Goal: Task Accomplishment & Management: Manage account settings

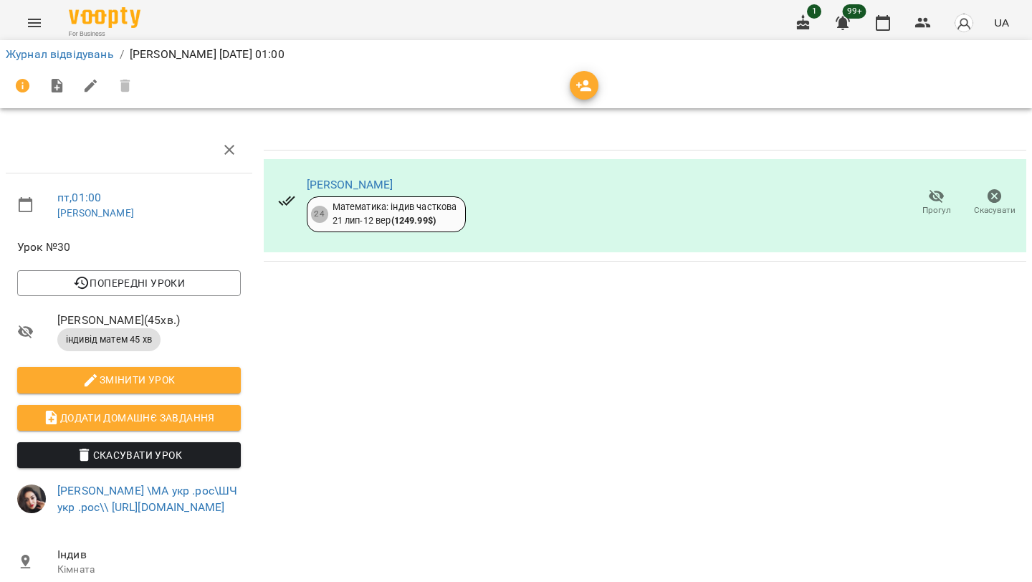
click at [933, 201] on icon "button" at bounding box center [936, 196] width 17 height 17
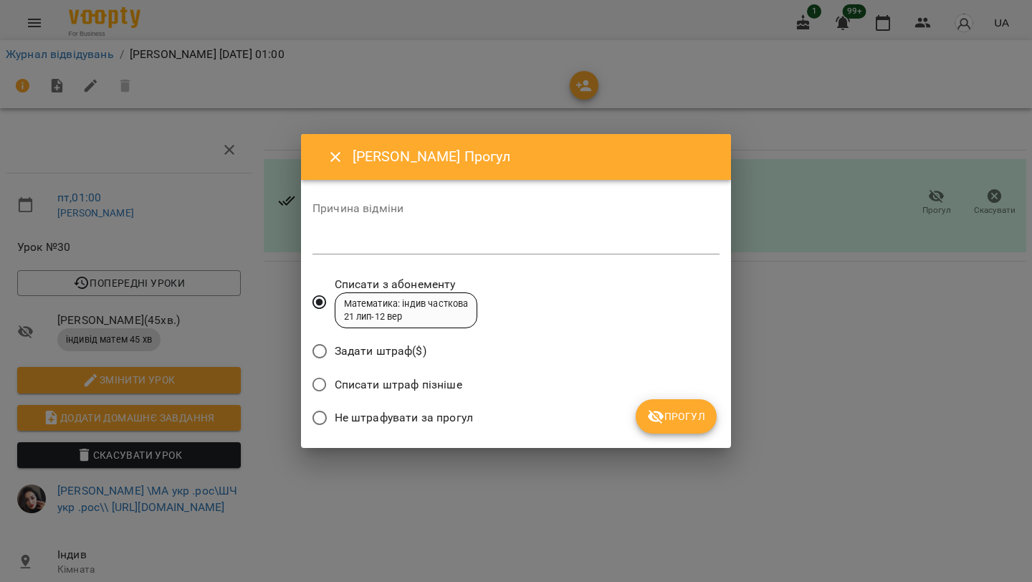
click at [389, 252] on div "*" at bounding box center [516, 243] width 407 height 23
click at [692, 405] on button "Прогул" at bounding box center [676, 416] width 81 height 34
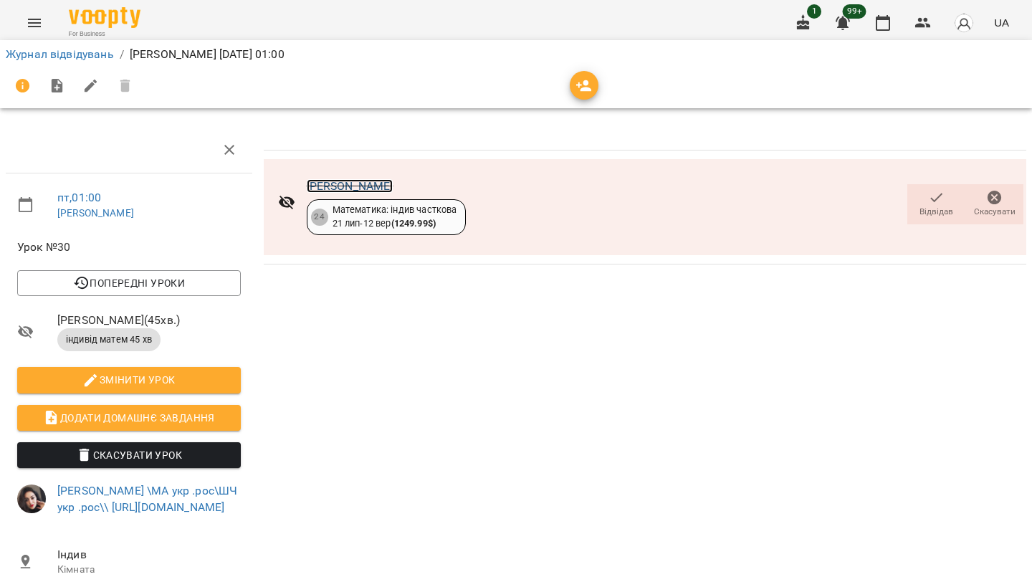
click at [353, 187] on link "[PERSON_NAME]" at bounding box center [350, 186] width 87 height 14
click at [889, 31] on icon "button" at bounding box center [883, 22] width 17 height 17
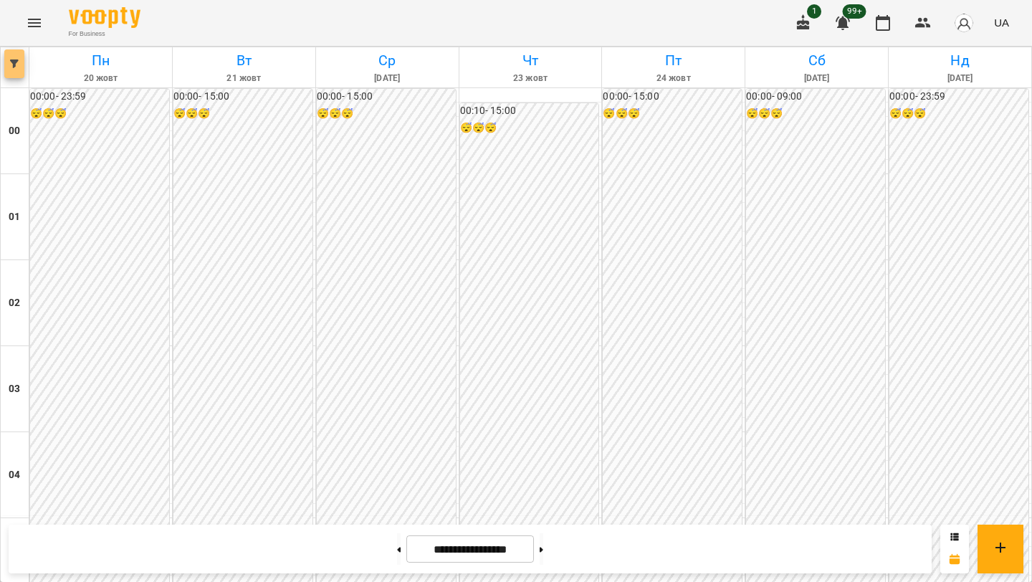
click at [16, 61] on icon "button" at bounding box center [14, 64] width 9 height 9
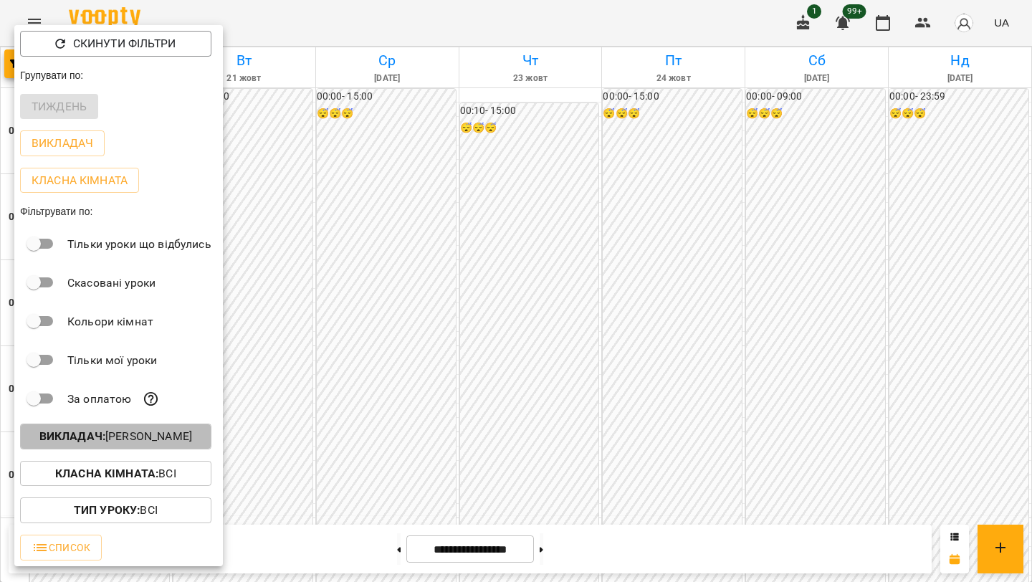
click at [135, 438] on p "Викладач : [PERSON_NAME]" at bounding box center [115, 436] width 153 height 17
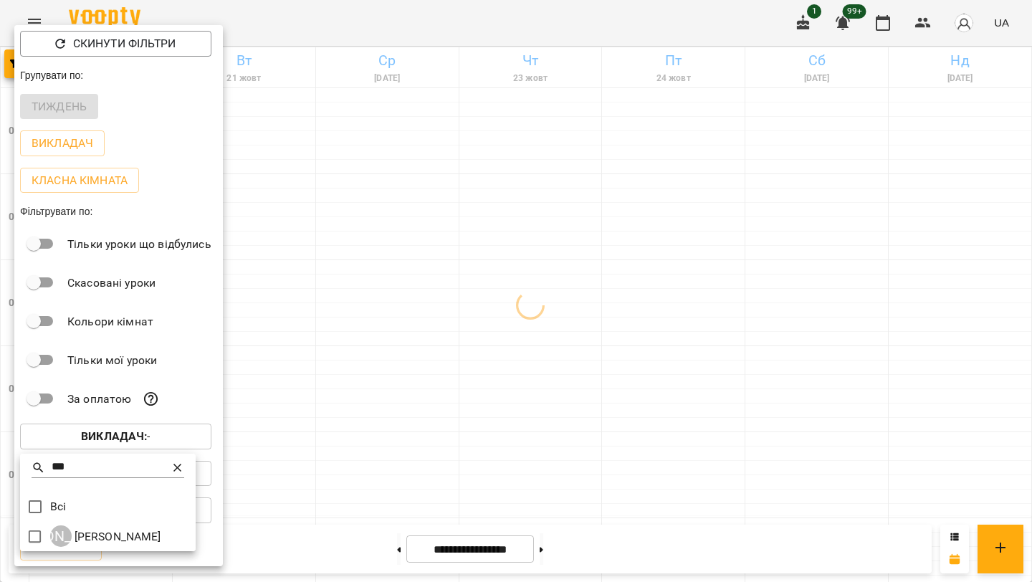
click at [90, 469] on input "***" at bounding box center [108, 467] width 113 height 21
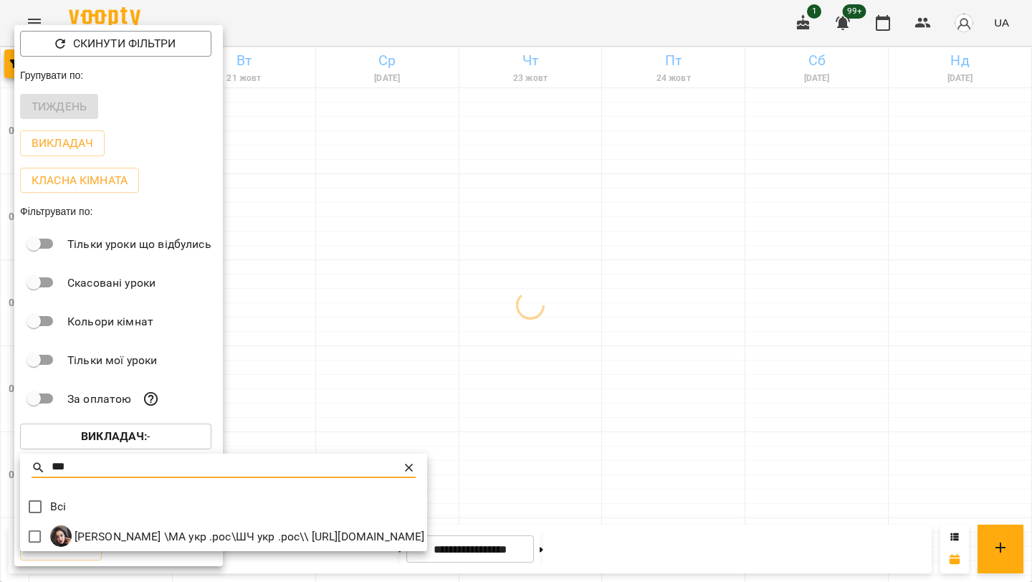
type input "****"
click at [526, 260] on div at bounding box center [516, 291] width 1032 height 582
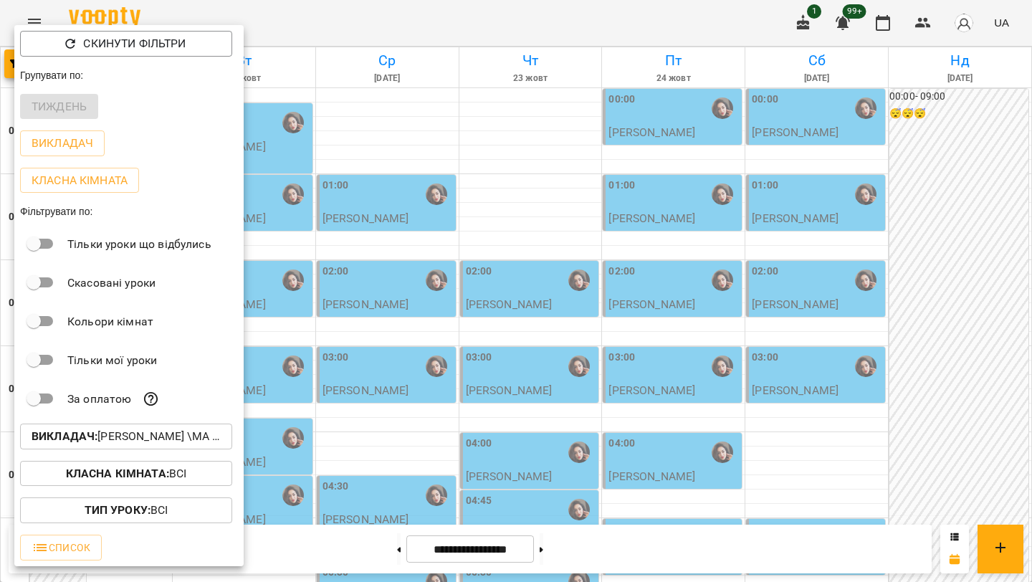
click at [360, 409] on div at bounding box center [516, 291] width 1032 height 582
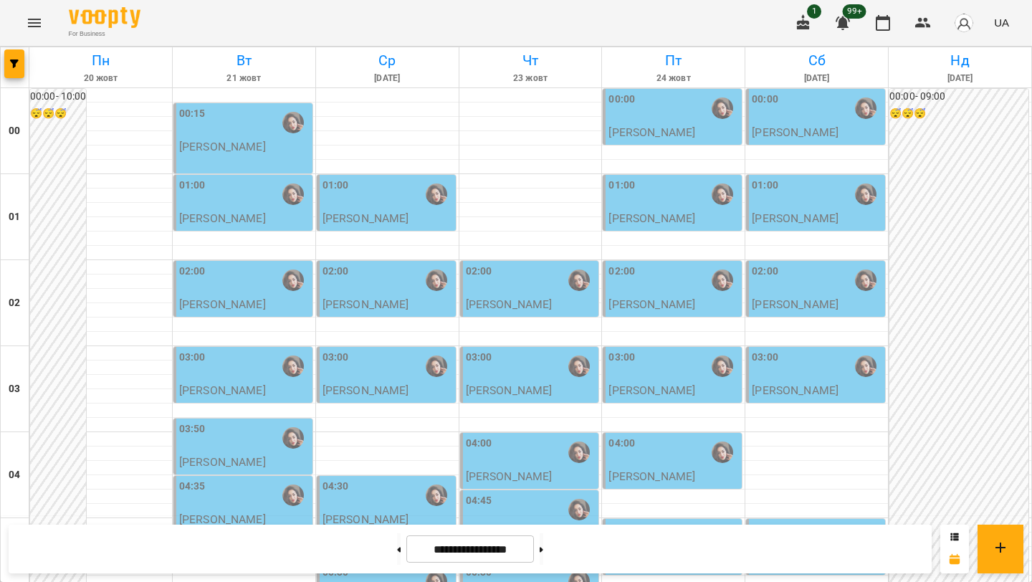
click at [475, 551] on input "**********" at bounding box center [471, 550] width 128 height 28
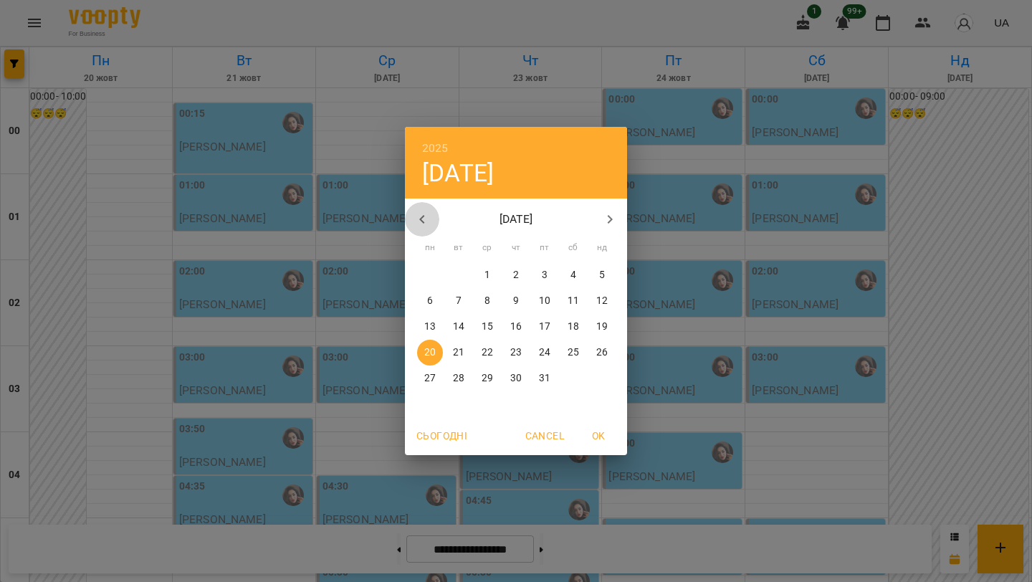
click at [428, 217] on icon "button" at bounding box center [422, 219] width 17 height 17
click at [572, 299] on p "13" at bounding box center [573, 301] width 11 height 14
type input "**********"
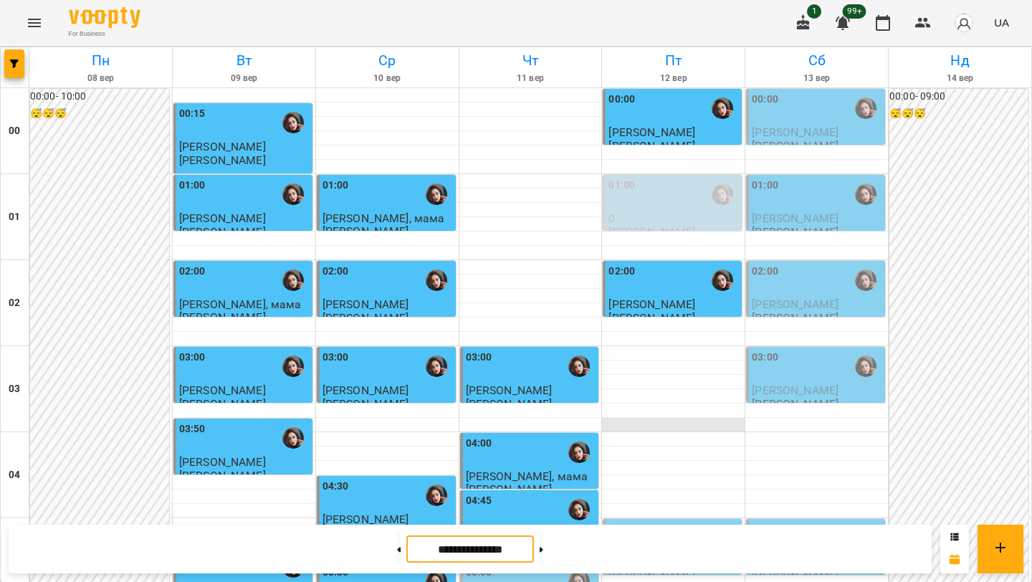
scroll to position [1635, 0]
click at [14, 71] on button "button" at bounding box center [14, 63] width 20 height 29
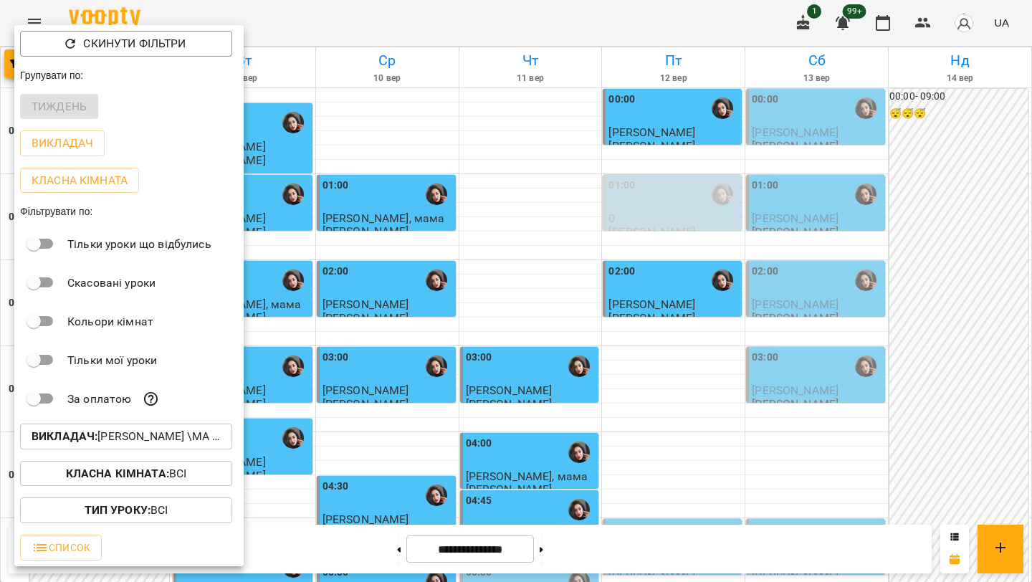
click at [138, 441] on p "Викладач : [PERSON_NAME] \МА укр .рос\ШЧ укр .рос\\ [URL][DOMAIN_NAME]" at bounding box center [126, 436] width 189 height 17
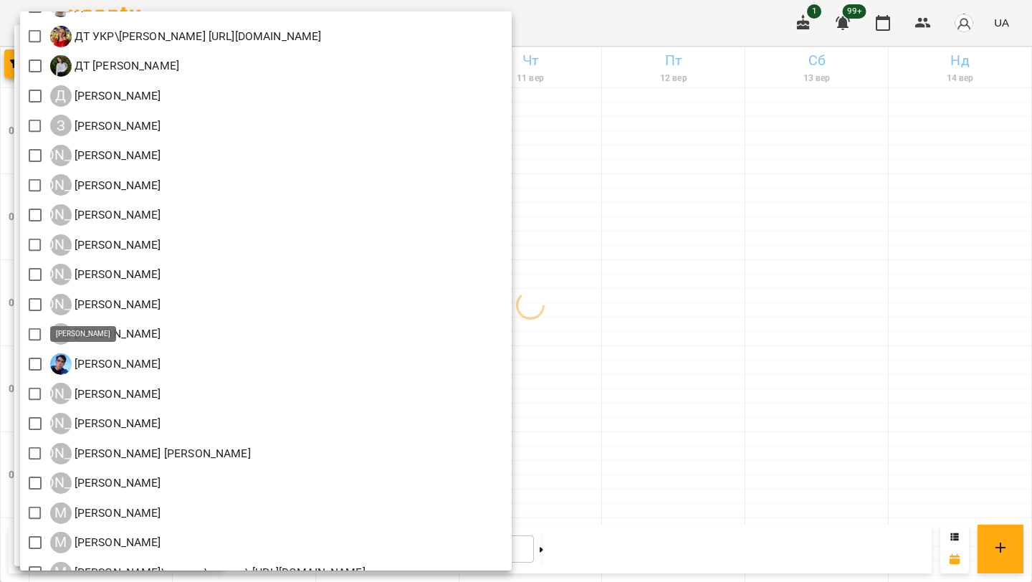
scroll to position [923, 0]
click at [802, 197] on div at bounding box center [516, 291] width 1032 height 582
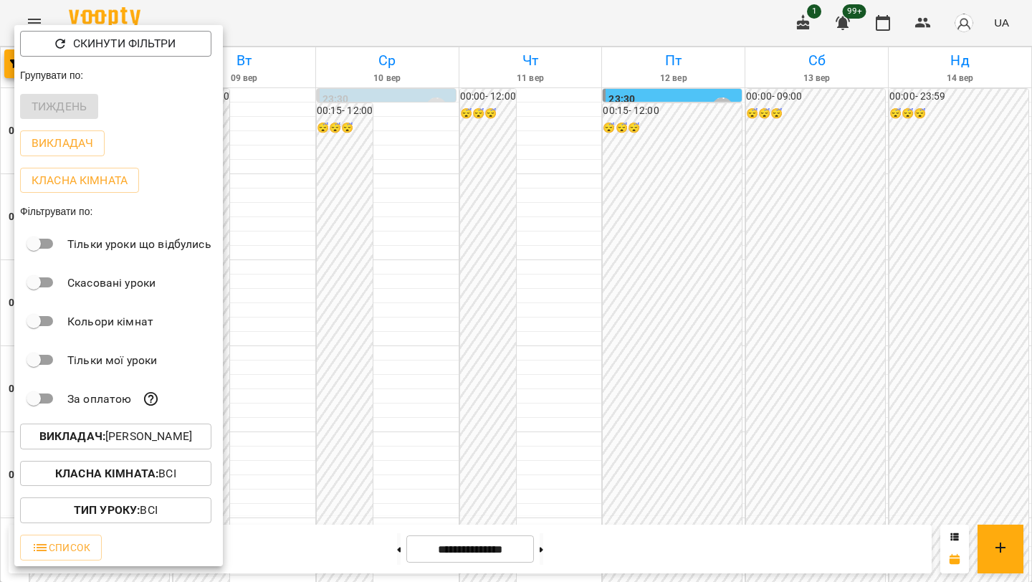
click at [802, 197] on div at bounding box center [516, 291] width 1032 height 582
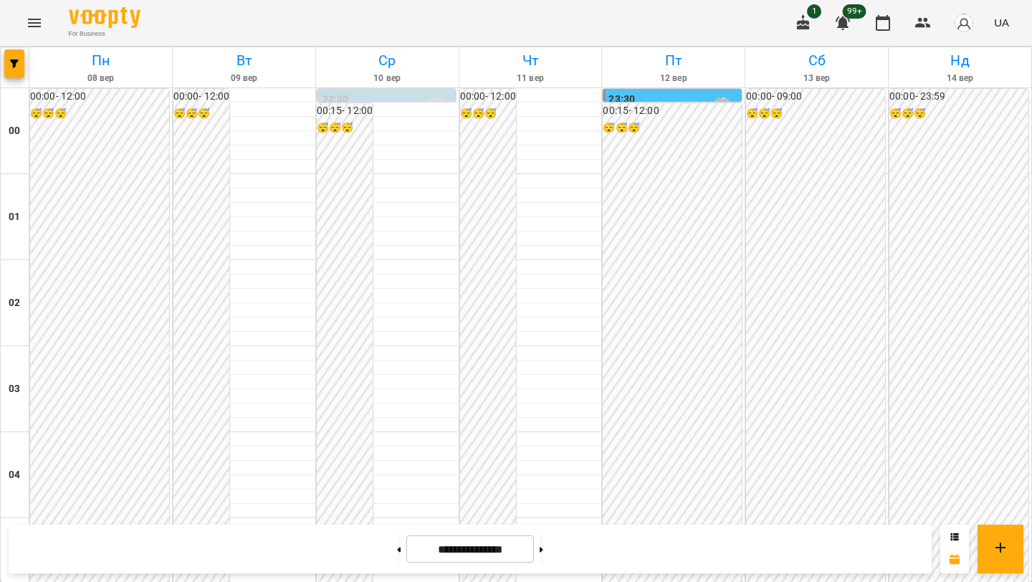
scroll to position [933, 0]
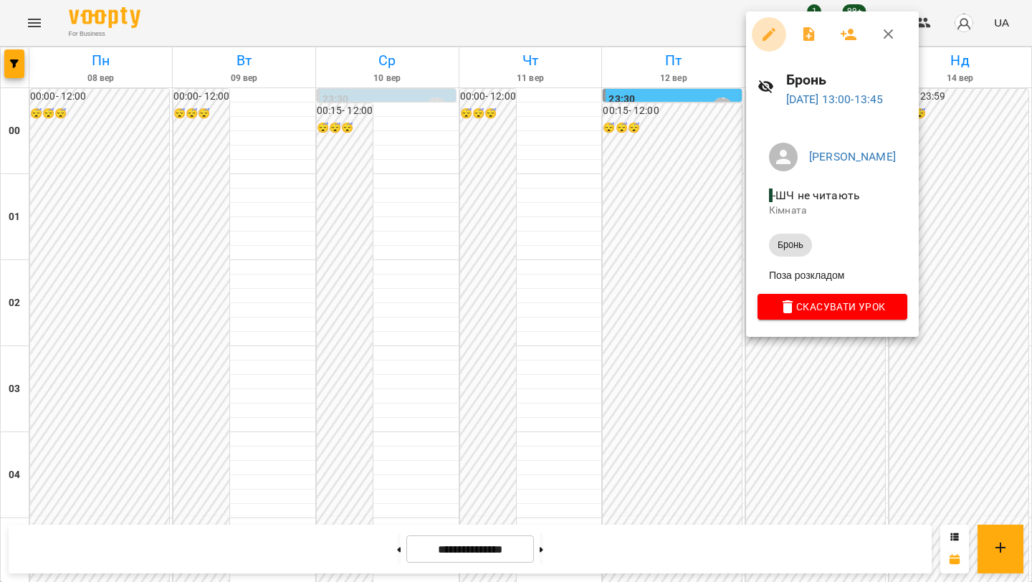
click at [773, 36] on icon "button" at bounding box center [769, 34] width 17 height 17
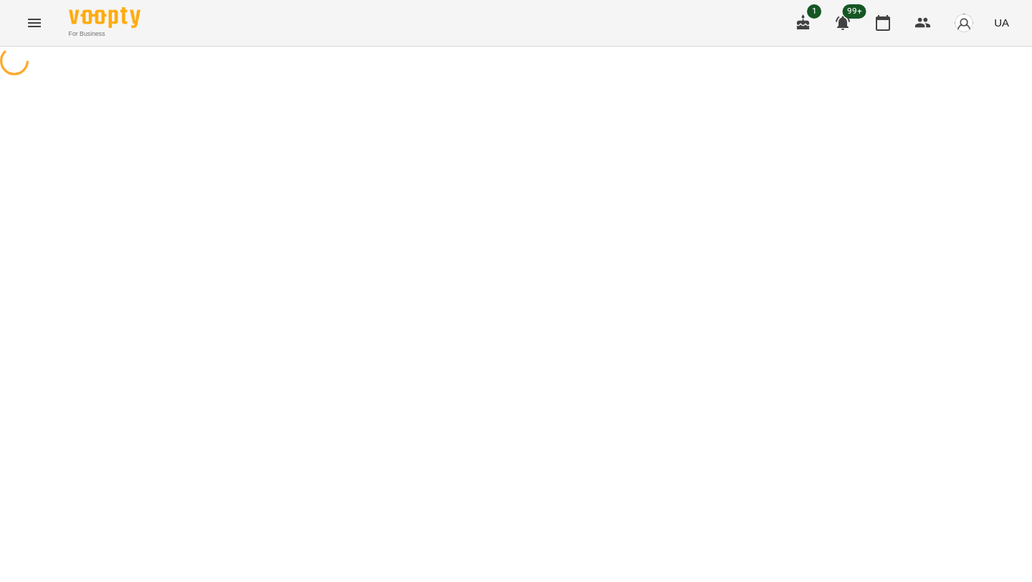
select select "*****"
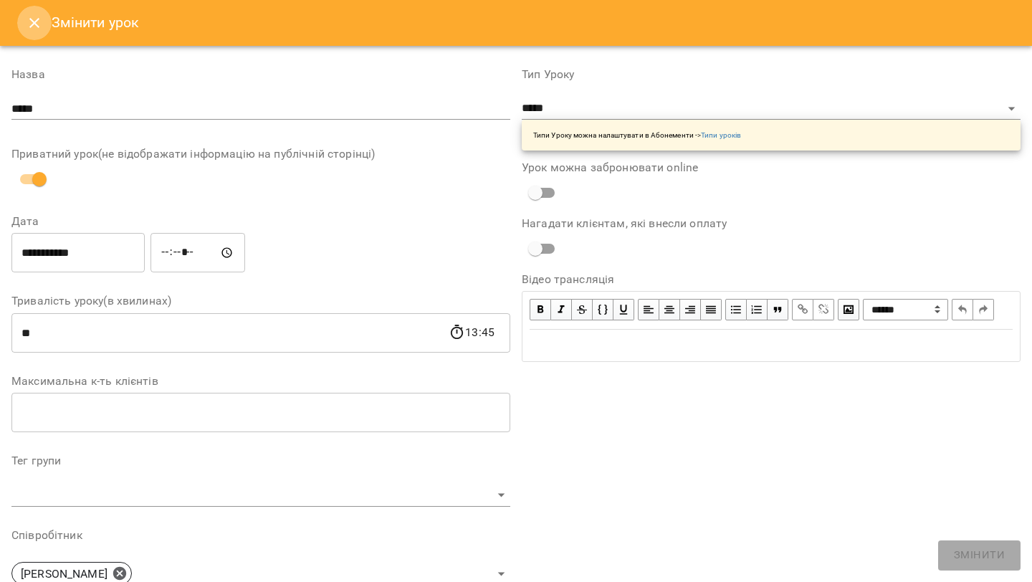
click at [34, 36] on button "Close" at bounding box center [34, 23] width 34 height 34
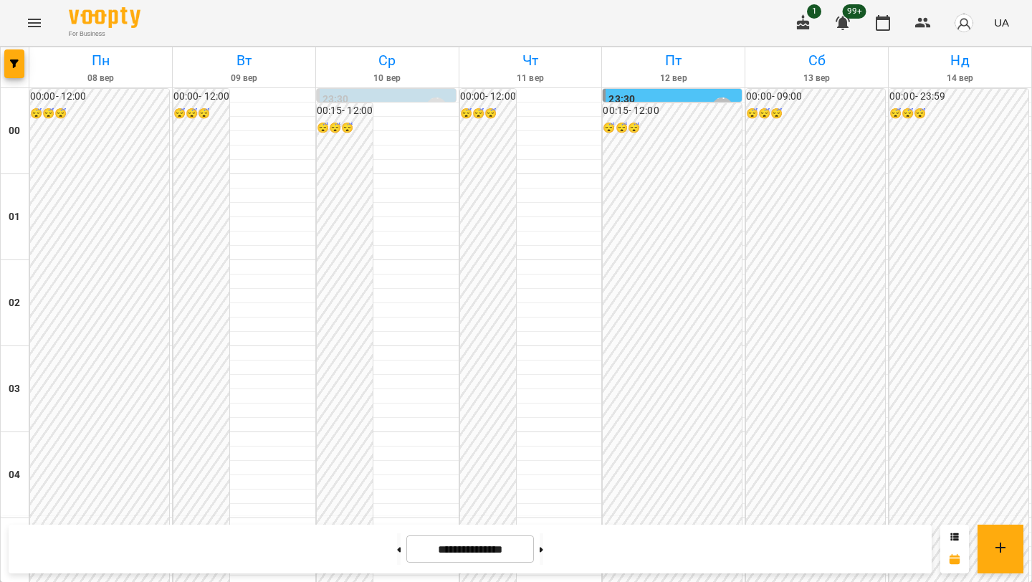
scroll to position [950, 0]
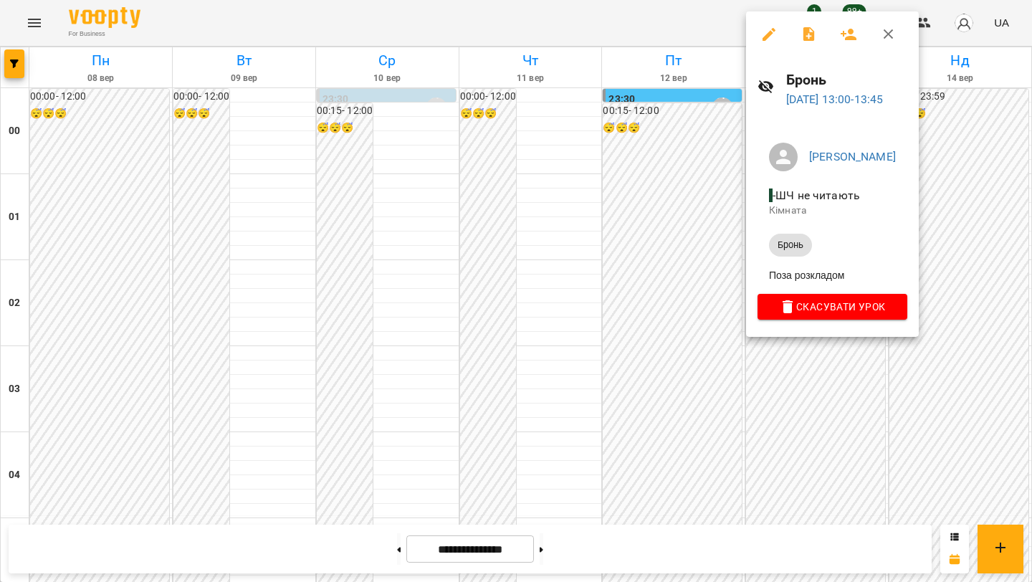
click at [582, 285] on div at bounding box center [516, 291] width 1032 height 582
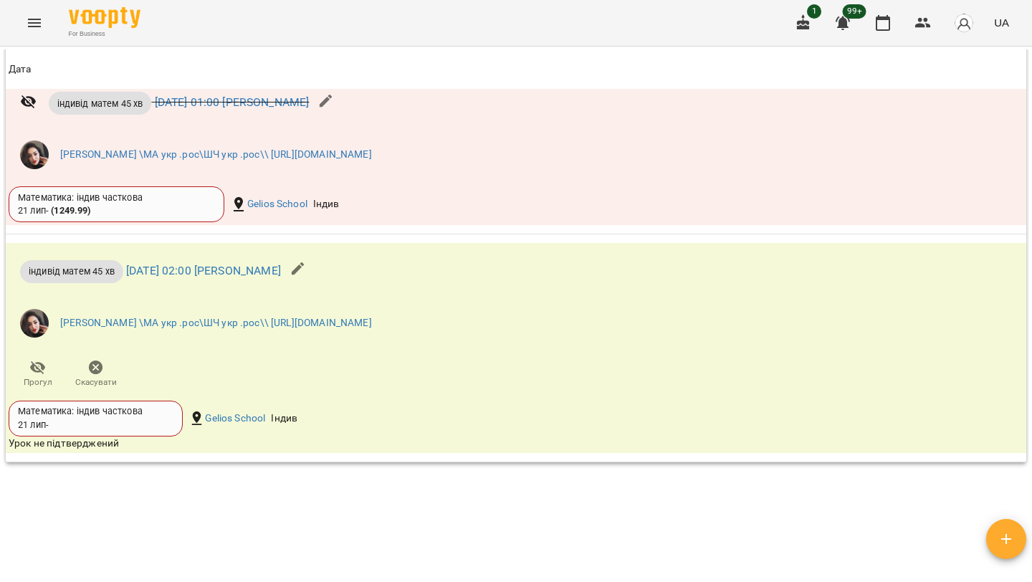
scroll to position [2704, 0]
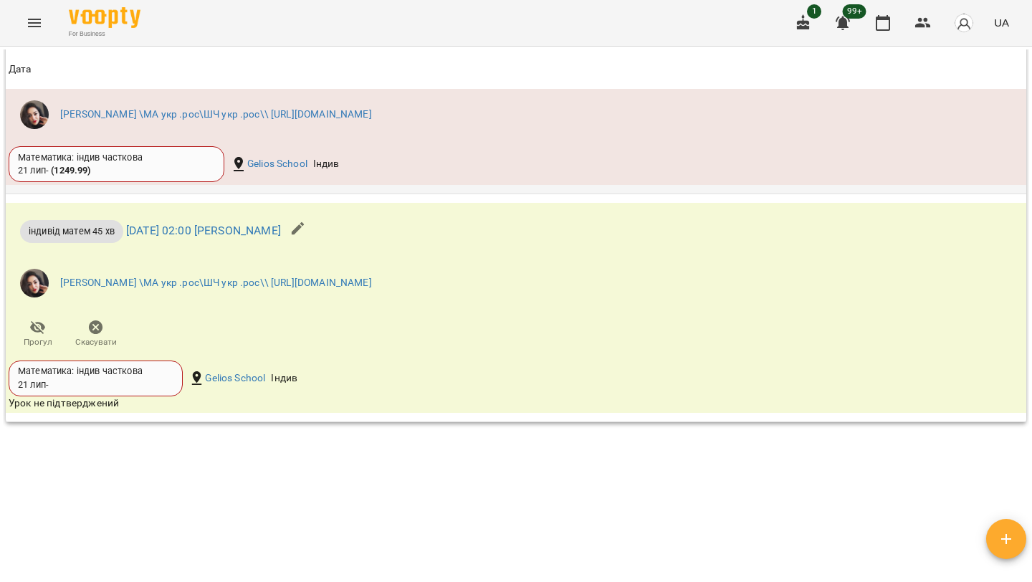
click at [272, 69] on link "[DATE] 01:00 [PERSON_NAME]" at bounding box center [232, 62] width 155 height 14
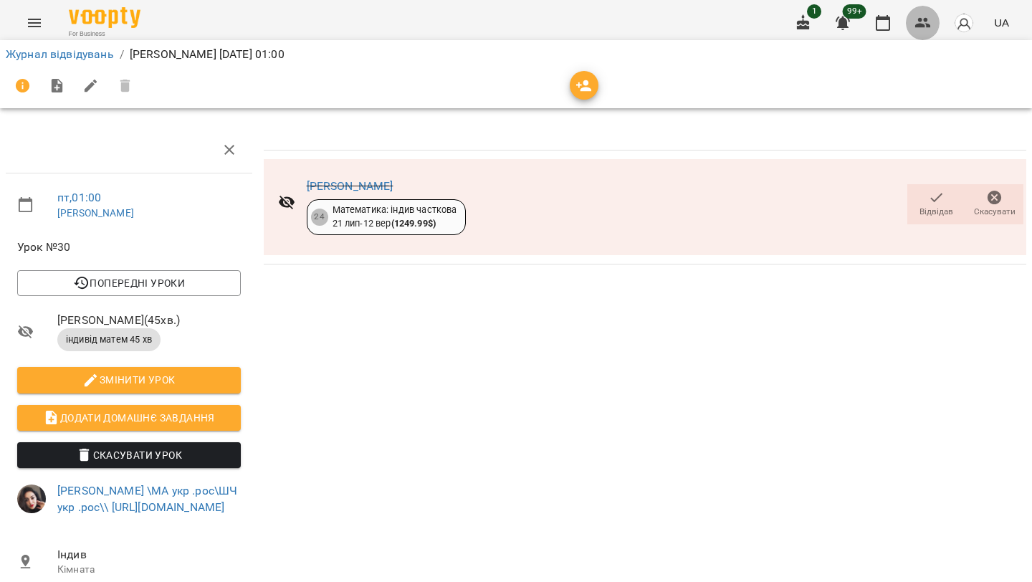
click at [924, 30] on icon "button" at bounding box center [923, 22] width 17 height 17
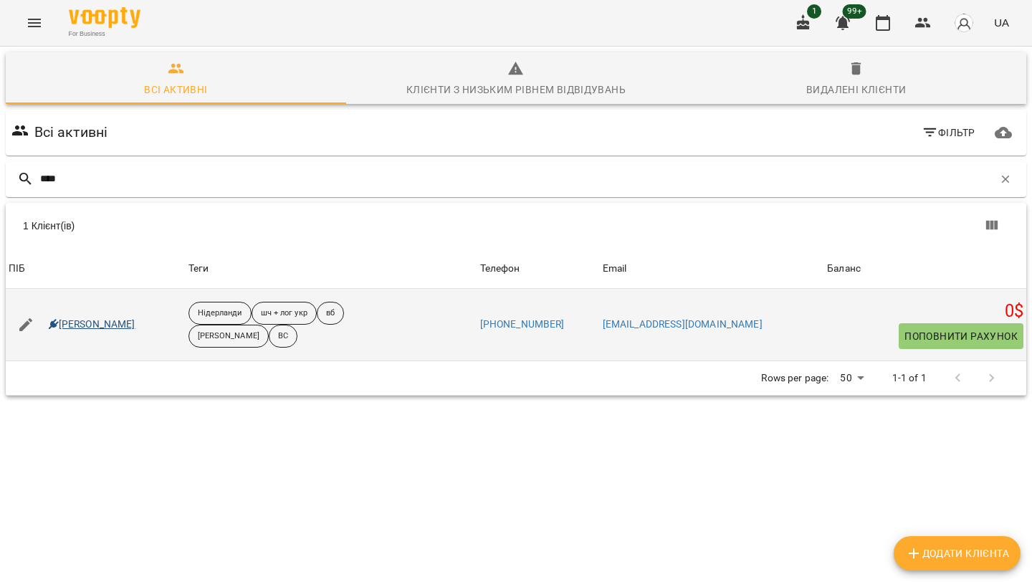
type input "****"
click at [90, 331] on link "Марк Блащук" at bounding box center [92, 325] width 87 height 14
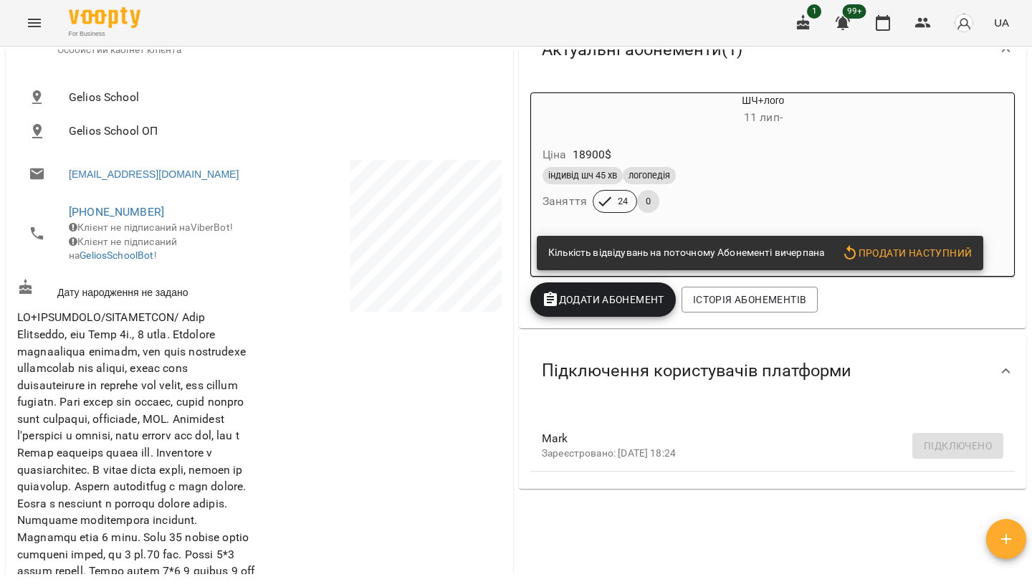
scroll to position [243, 0]
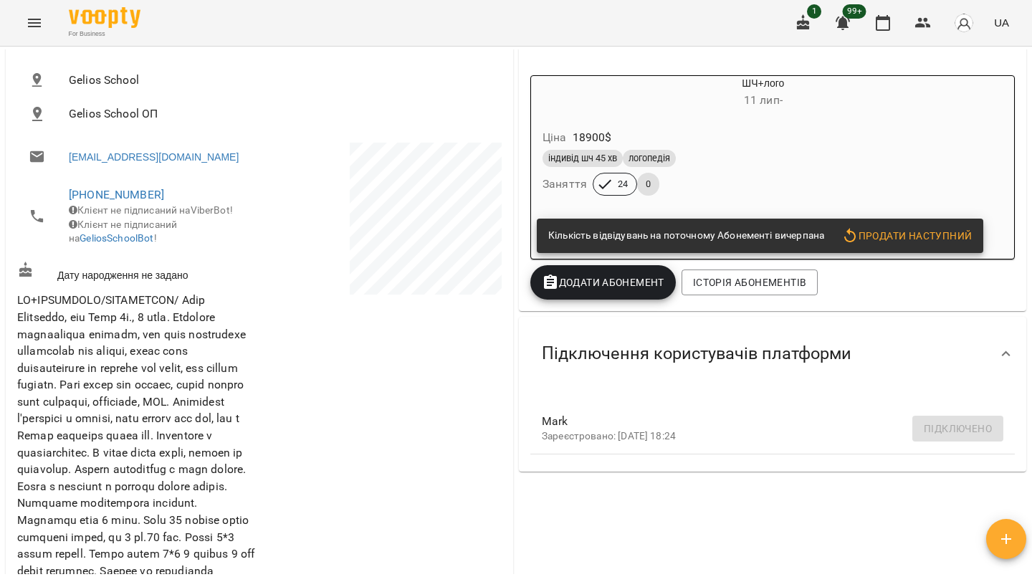
click at [663, 191] on div "індивід шч 45 хв логопедія Заняття 24 0" at bounding box center [729, 173] width 379 height 52
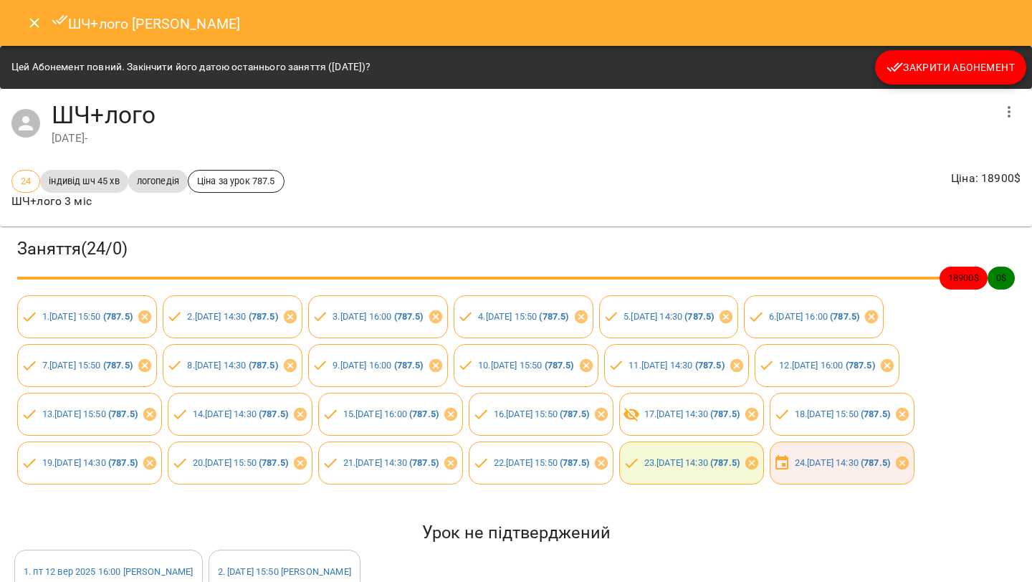
click at [31, 18] on icon "Close" at bounding box center [34, 22] width 17 height 17
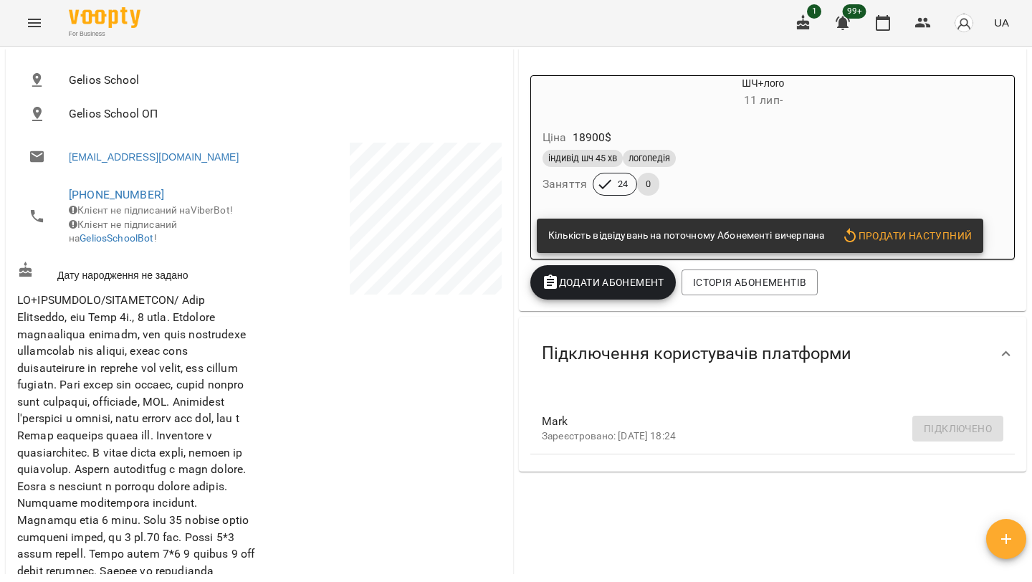
scroll to position [0, 0]
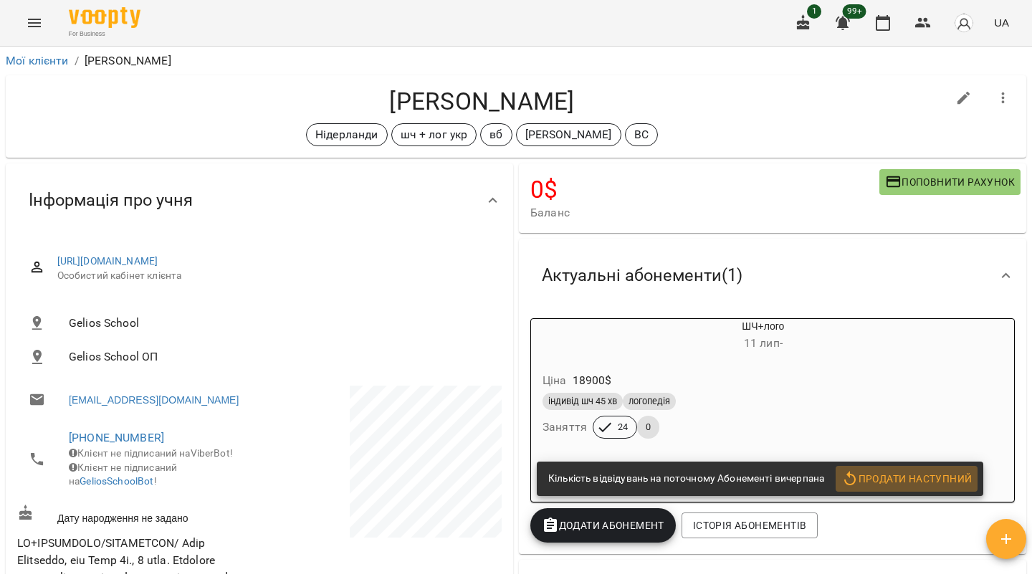
click at [919, 476] on span "Продати наступний" at bounding box center [907, 478] width 130 height 17
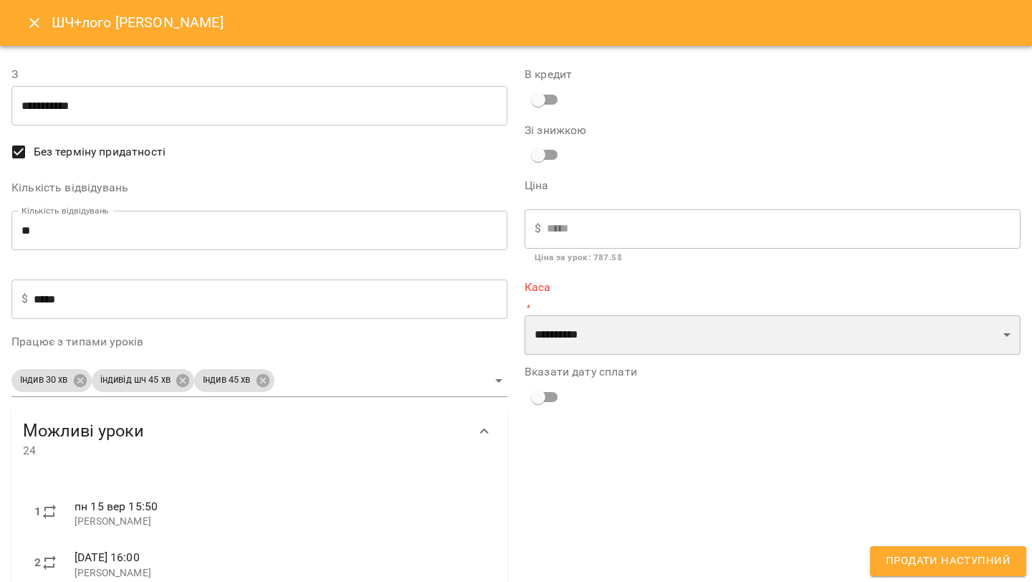
click at [612, 320] on select "**********" at bounding box center [773, 335] width 496 height 40
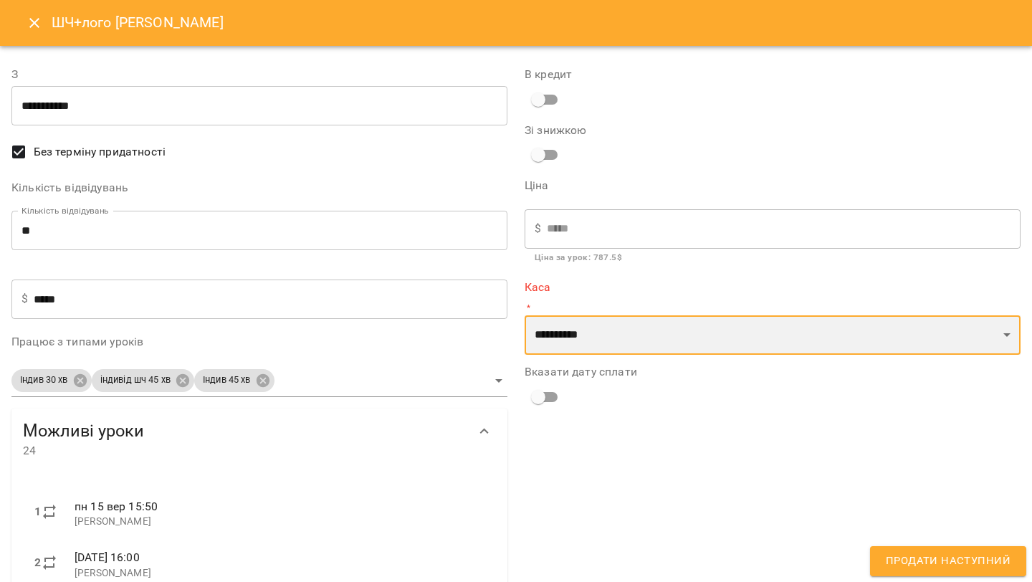
select select "****"
click at [525, 315] on select "**********" at bounding box center [773, 335] width 496 height 40
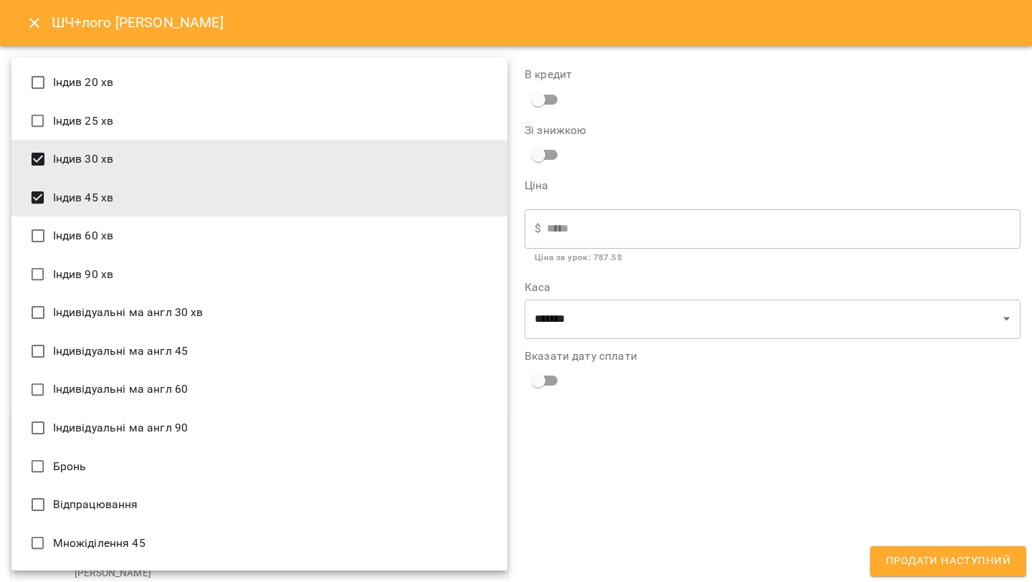
click at [447, 378] on body "For Business 1 99+ UA Мої клієнти / Марк Блащук Марк Блащук Нідерланди шч + лог…" at bounding box center [516, 314] width 1032 height 629
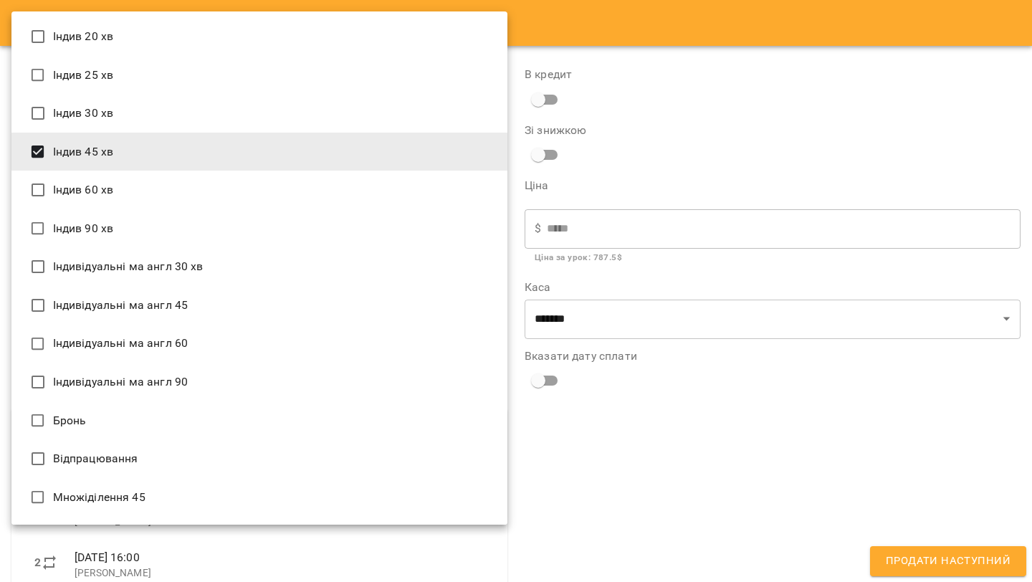
click at [33, 174] on li "Індив 60 хв" at bounding box center [259, 190] width 496 height 39
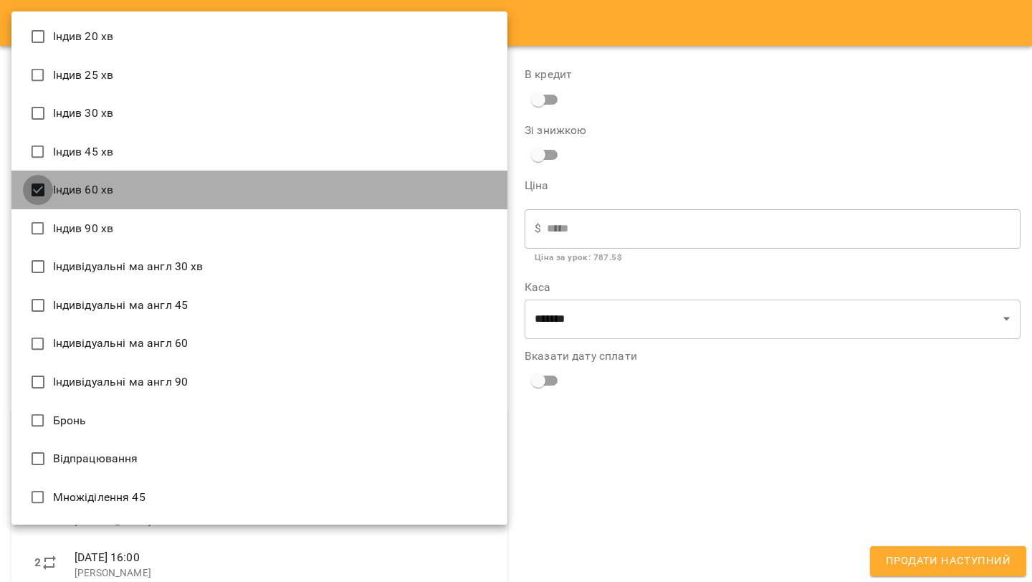
type input "**********"
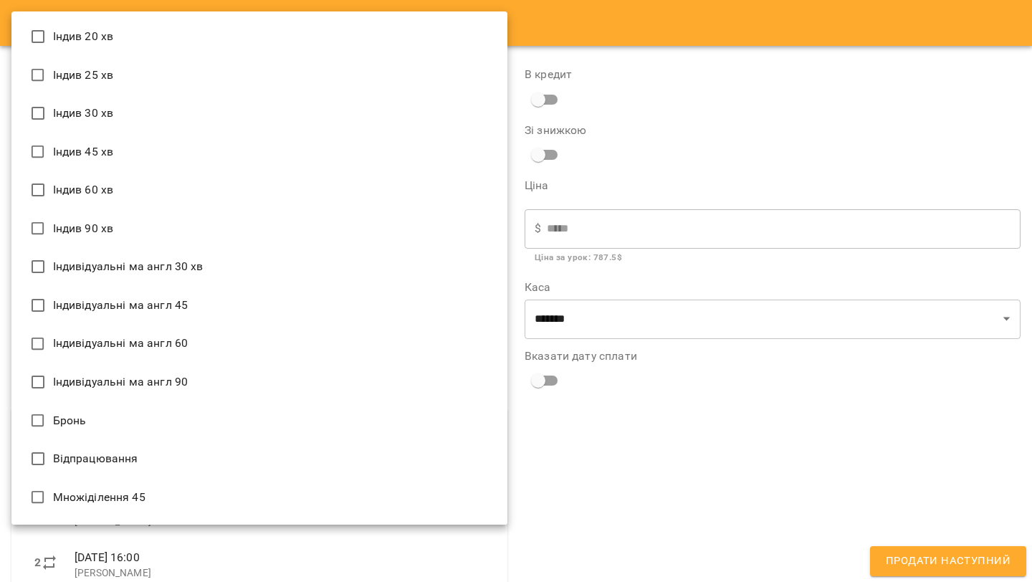
scroll to position [460, 0]
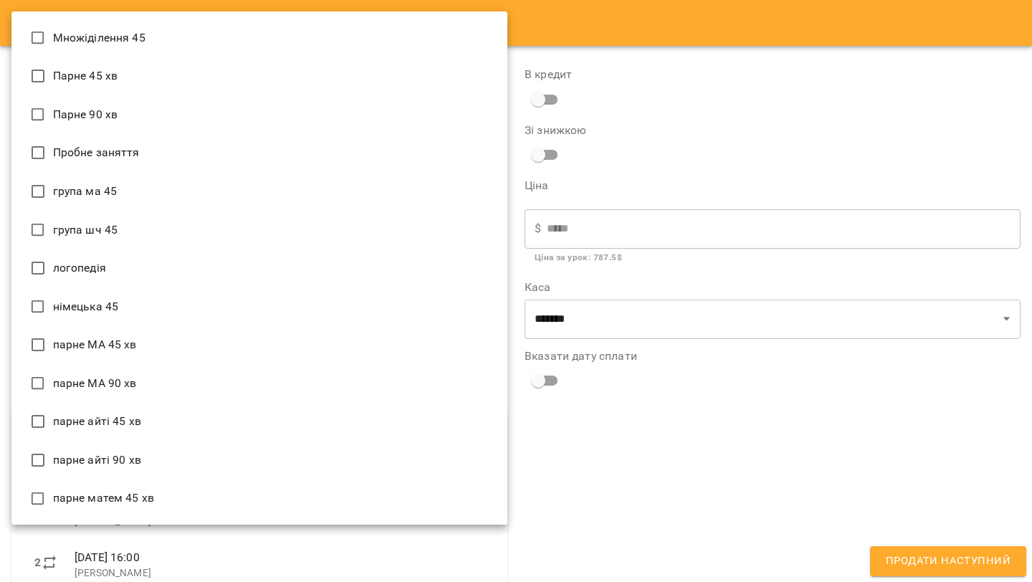
type input "**********"
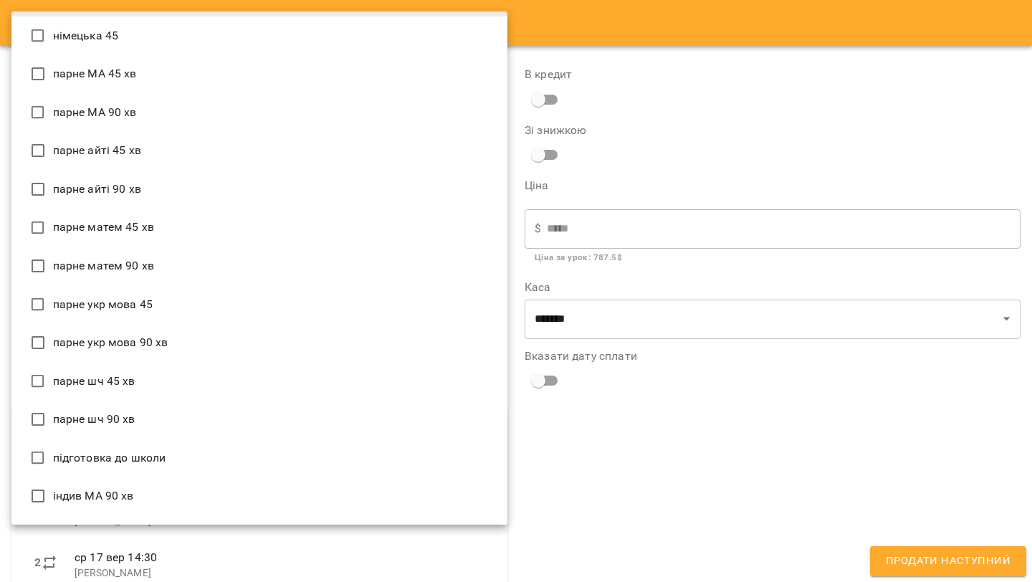
scroll to position [1534, 0]
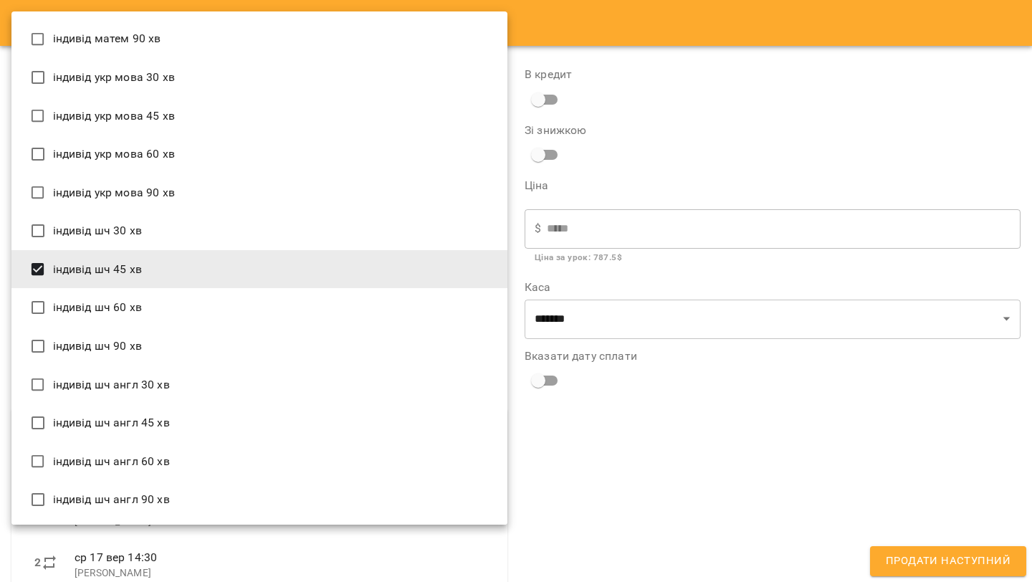
click at [725, 498] on div at bounding box center [516, 291] width 1032 height 582
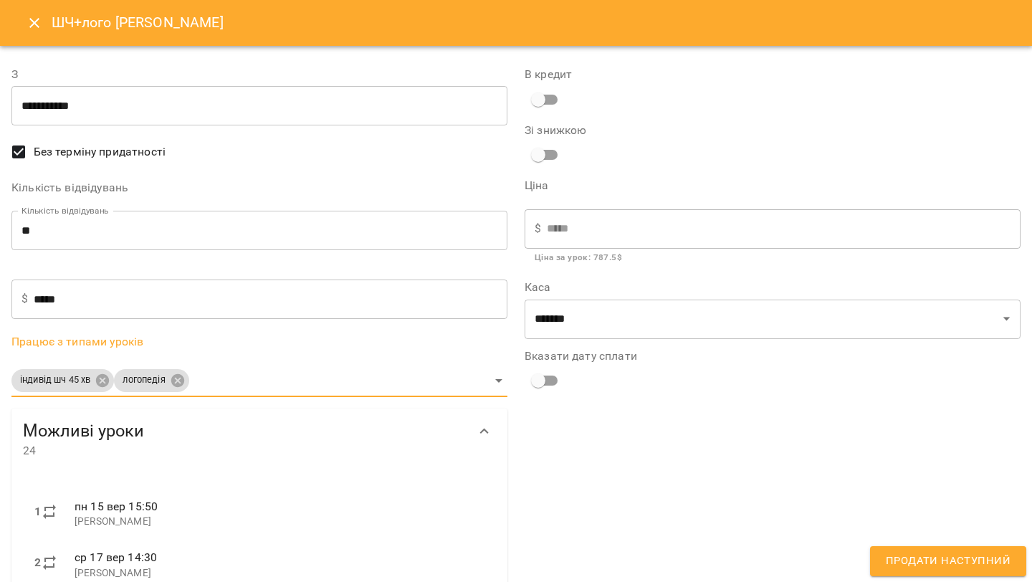
click at [930, 568] on span "Продати наступний" at bounding box center [948, 561] width 125 height 19
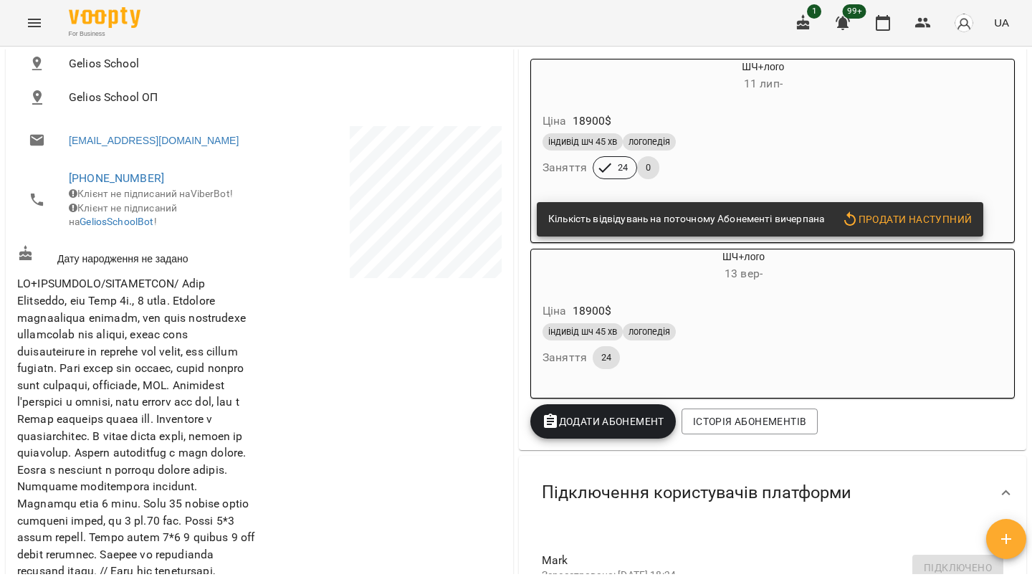
scroll to position [199, 0]
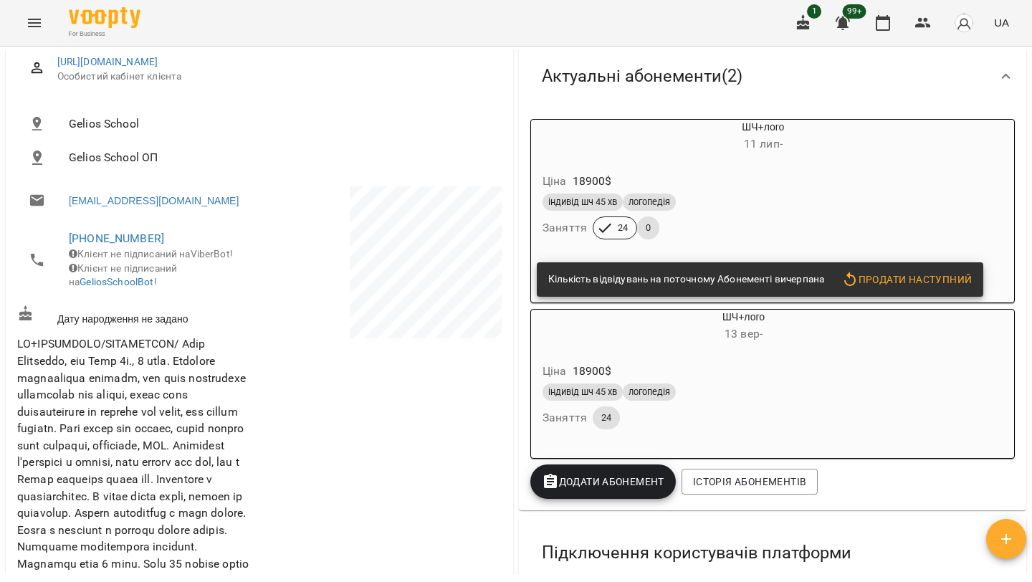
click at [817, 187] on div "Ціна 18900 $" at bounding box center [729, 181] width 379 height 26
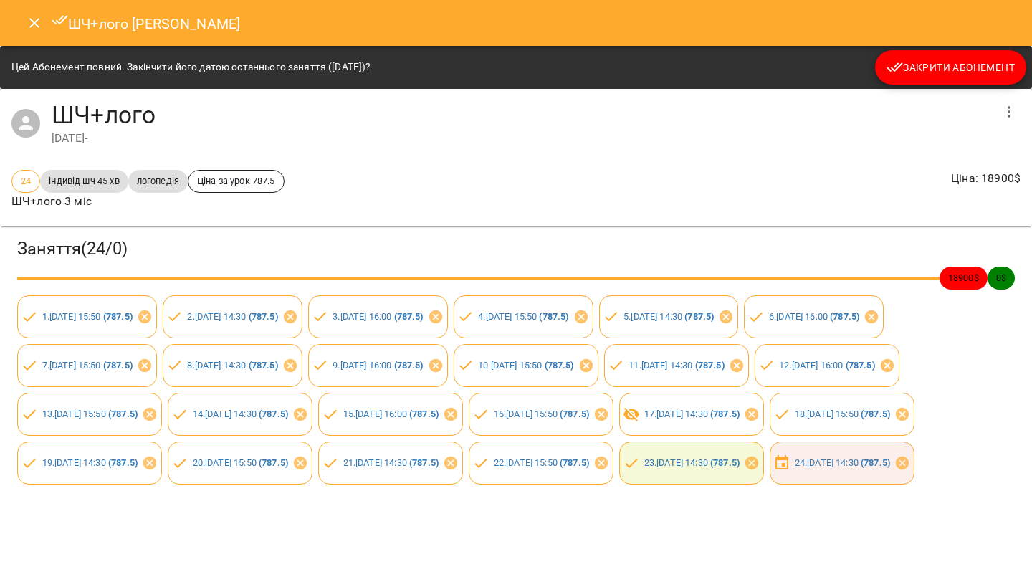
click at [931, 72] on span "Закрити Абонемент" at bounding box center [951, 67] width 128 height 17
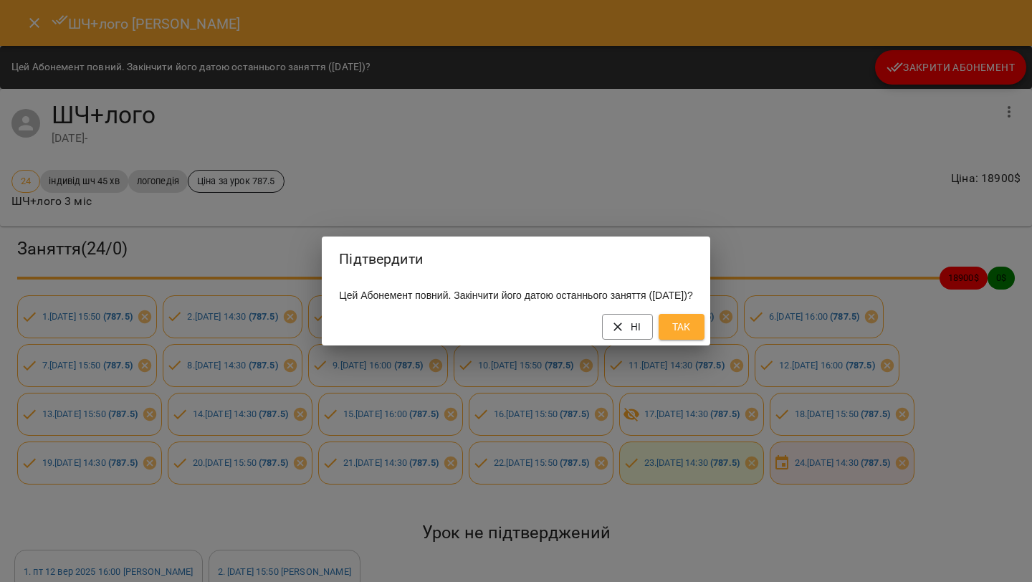
click at [693, 336] on span "Так" at bounding box center [681, 326] width 23 height 17
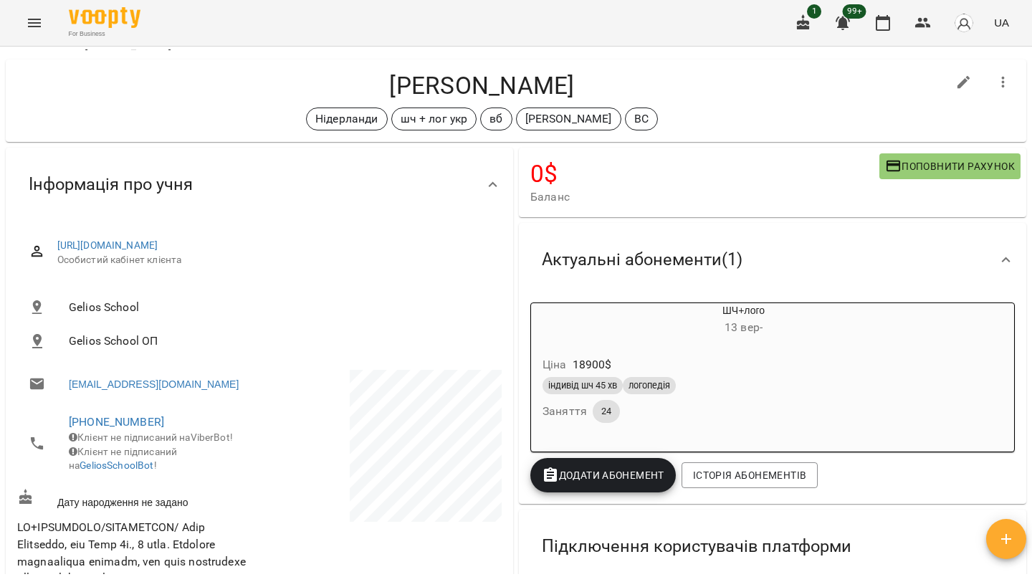
scroll to position [22, 0]
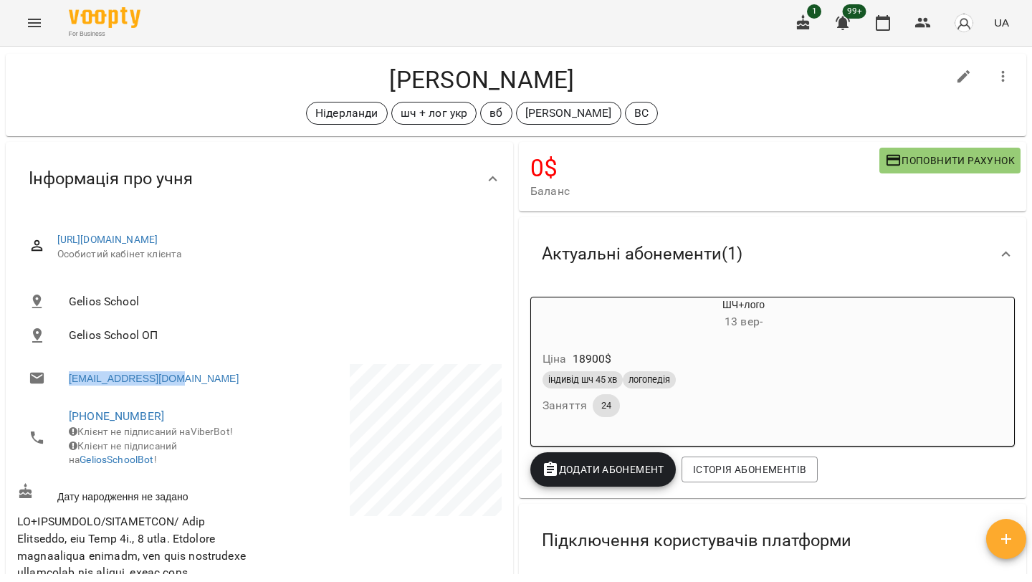
drag, startPoint x: 209, startPoint y: 391, endPoint x: 61, endPoint y: 391, distance: 148.4
click at [61, 391] on li "dannyua83@gmail.com" at bounding box center [136, 378] width 239 height 29
copy link "dannyua83@gmail.com"
drag, startPoint x: 166, startPoint y: 429, endPoint x: 49, endPoint y: 428, distance: 116.9
click at [49, 428] on li "+380966560819 Клієнт не підписаний на ViberBot! Клієнт не підписаний на GeliosS…" at bounding box center [136, 438] width 239 height 80
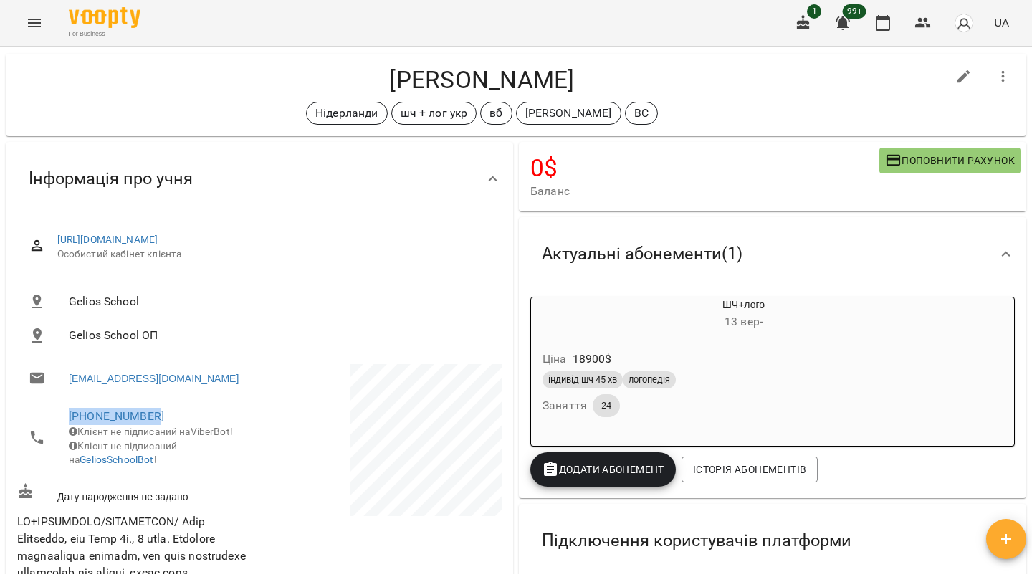
copy link "+380966560819"
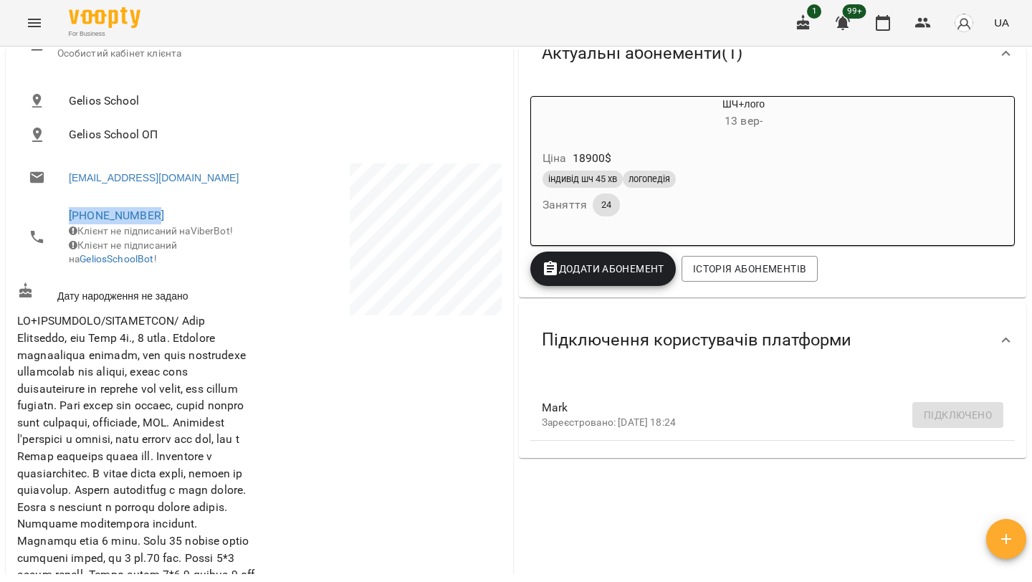
scroll to position [0, 0]
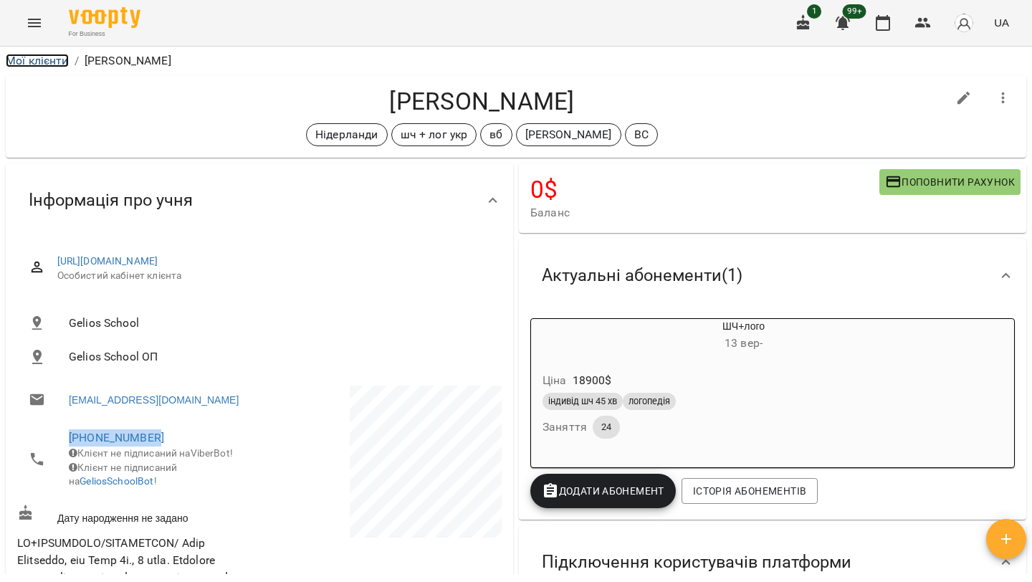
click at [48, 62] on link "Мої клієнти" at bounding box center [37, 61] width 63 height 14
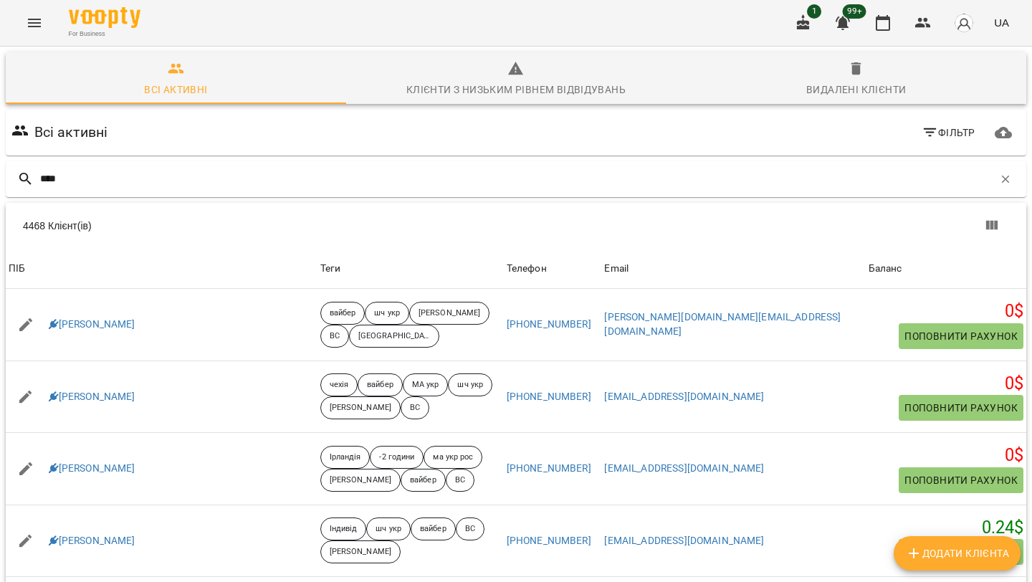
type input "*****"
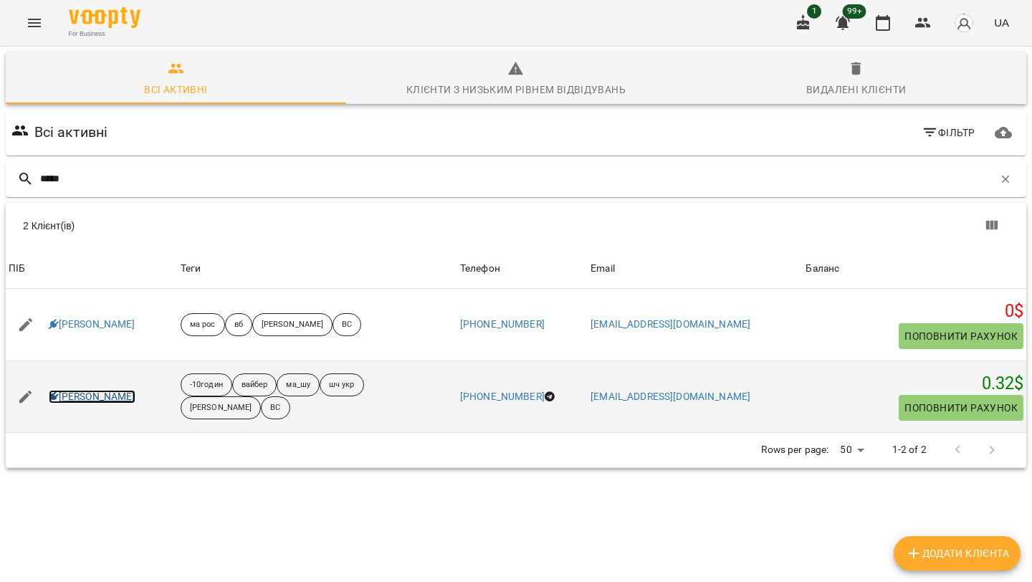
click at [81, 397] on link "[PERSON_NAME]" at bounding box center [92, 397] width 87 height 14
